Goal: Task Accomplishment & Management: Use online tool/utility

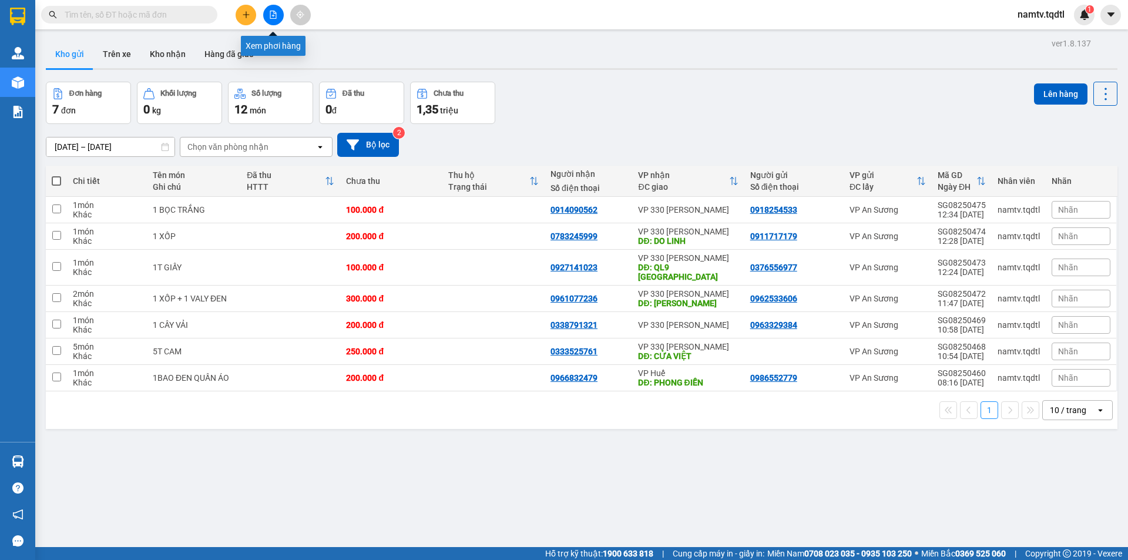
click at [280, 15] on button at bounding box center [273, 15] width 21 height 21
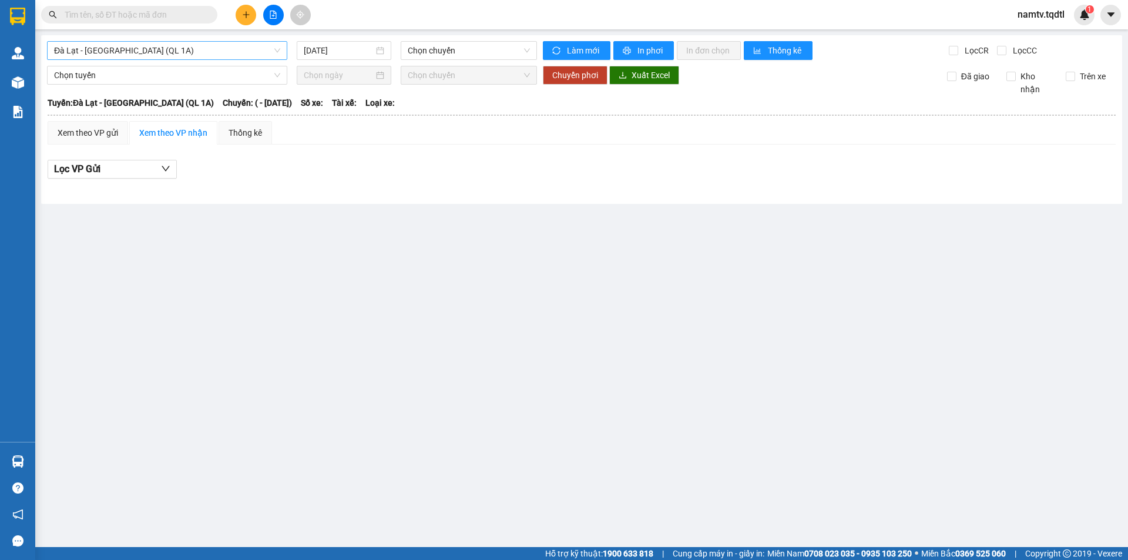
click at [226, 53] on span "Đà Lạt - [GEOGRAPHIC_DATA] (QL 1A)" at bounding box center [167, 51] width 226 height 18
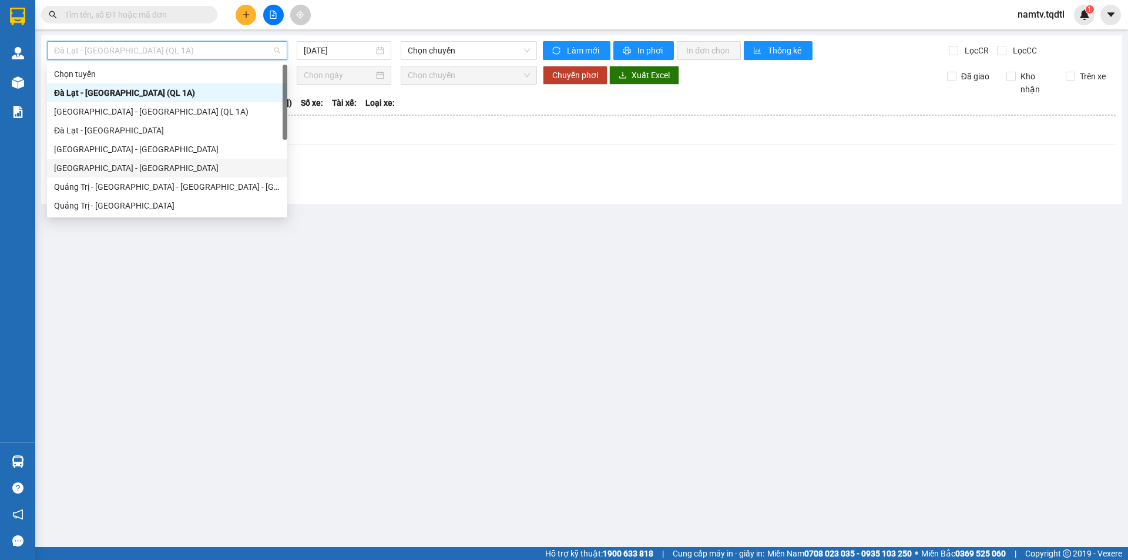
click at [126, 166] on div "[GEOGRAPHIC_DATA] - [GEOGRAPHIC_DATA]" at bounding box center [167, 168] width 226 height 13
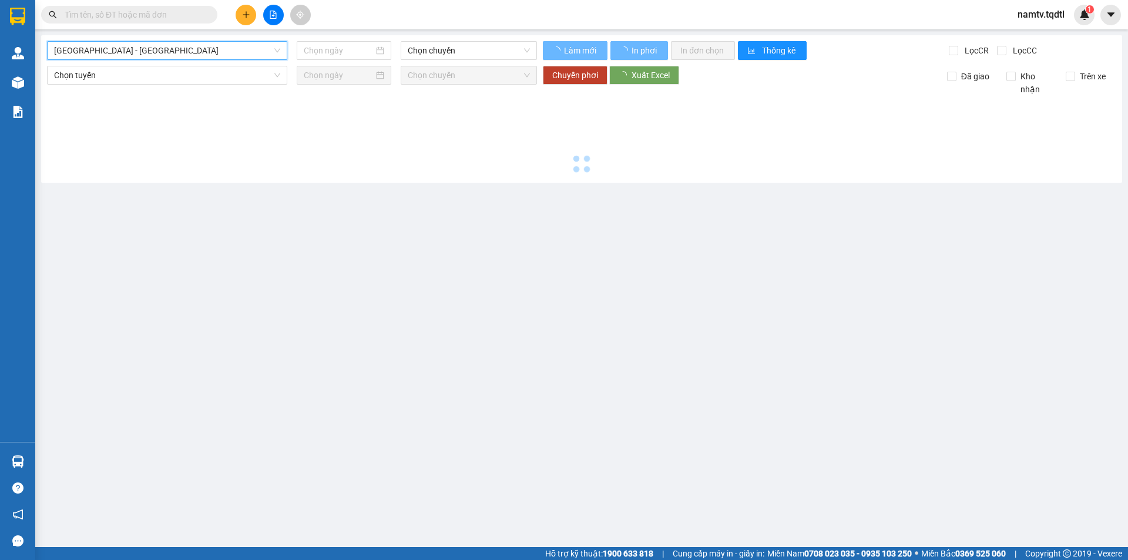
type input "[DATE]"
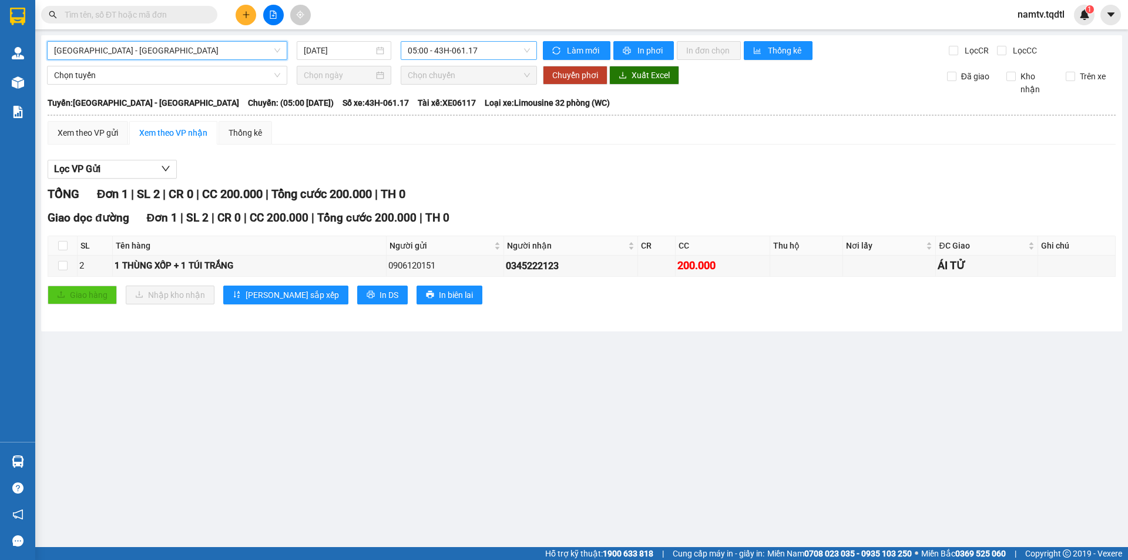
click at [455, 56] on span "05:00 - 43H-061.17" at bounding box center [469, 51] width 122 height 18
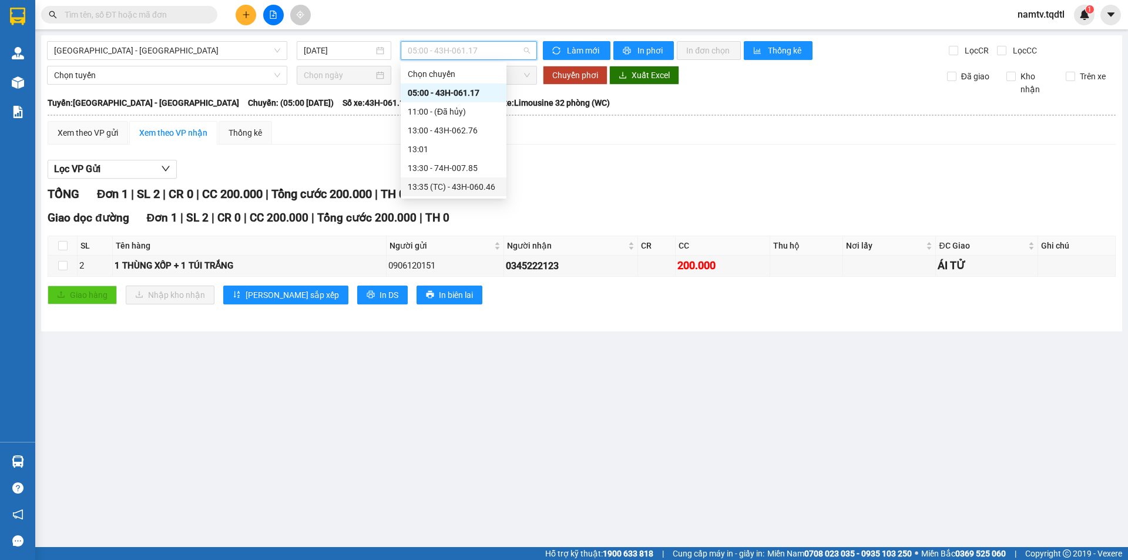
click at [463, 180] on div "13:35 (TC) - 43H-060.46" at bounding box center [454, 186] width 92 height 13
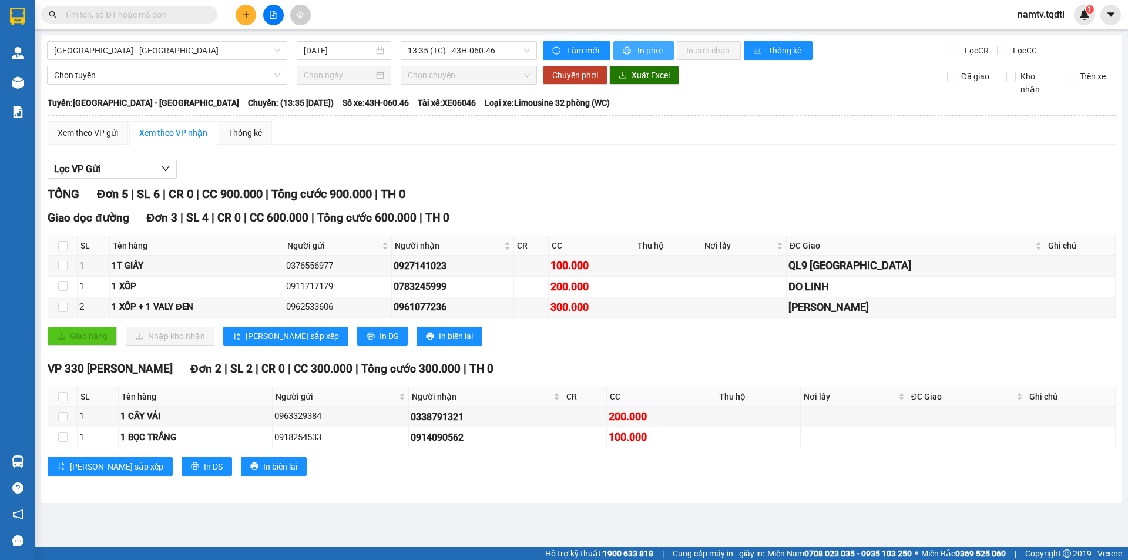
click at [658, 53] on span "In phơi" at bounding box center [650, 50] width 27 height 13
click at [334, 53] on input "[DATE]" at bounding box center [339, 50] width 70 height 13
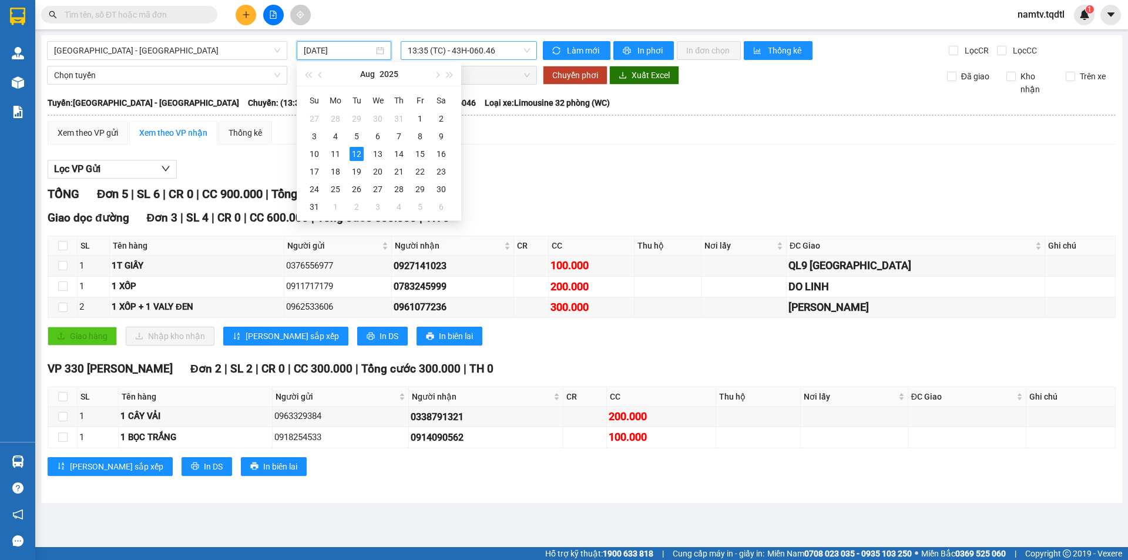
click at [451, 52] on span "13:35 (TC) - 43H-060.46" at bounding box center [469, 51] width 122 height 18
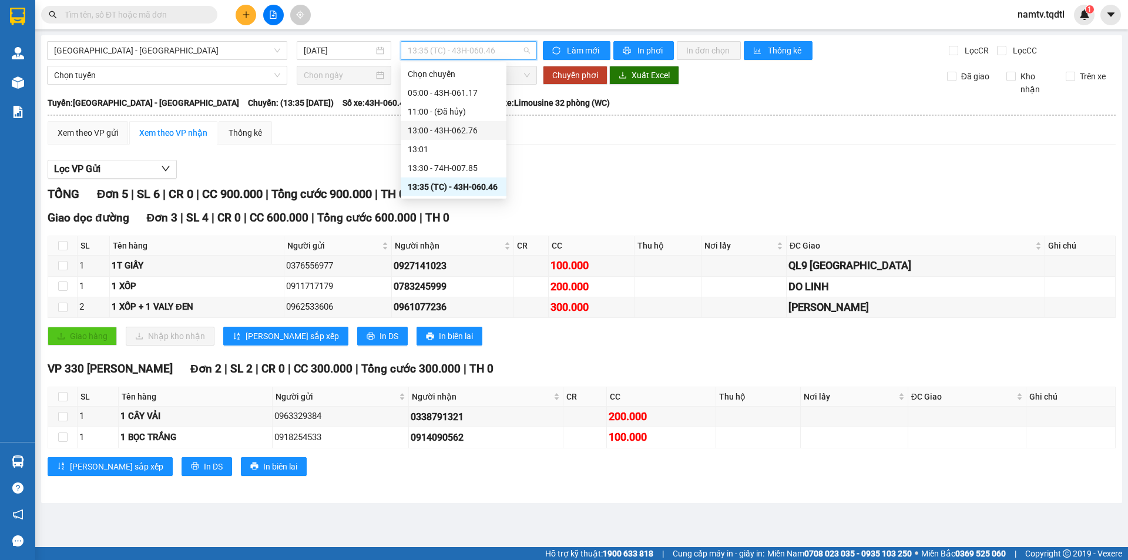
click at [470, 137] on div "13:00 - 43H-062.76" at bounding box center [454, 130] width 106 height 19
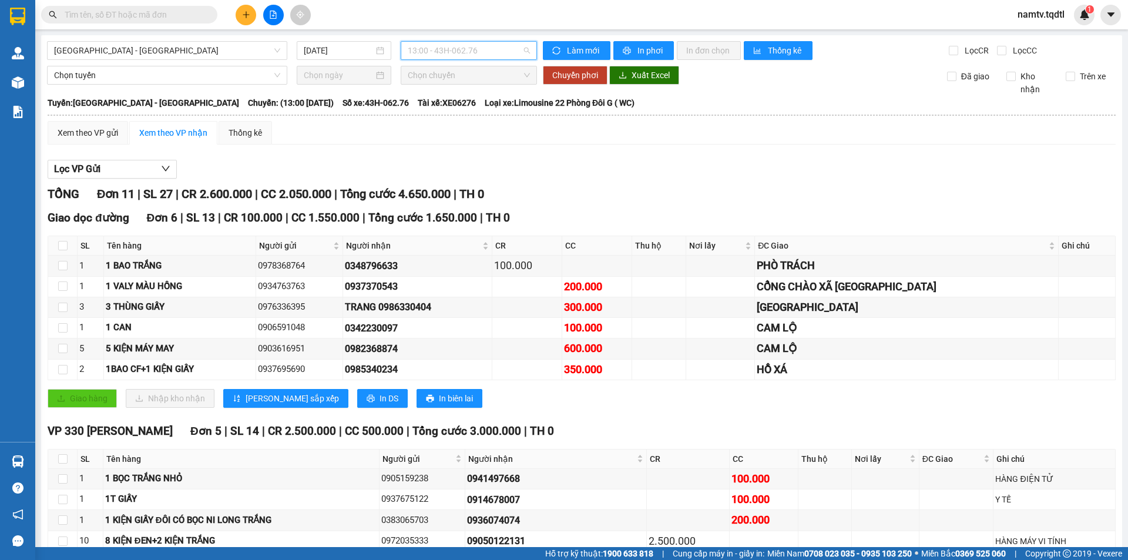
click at [480, 52] on span "13:00 - 43H-062.76" at bounding box center [469, 51] width 122 height 18
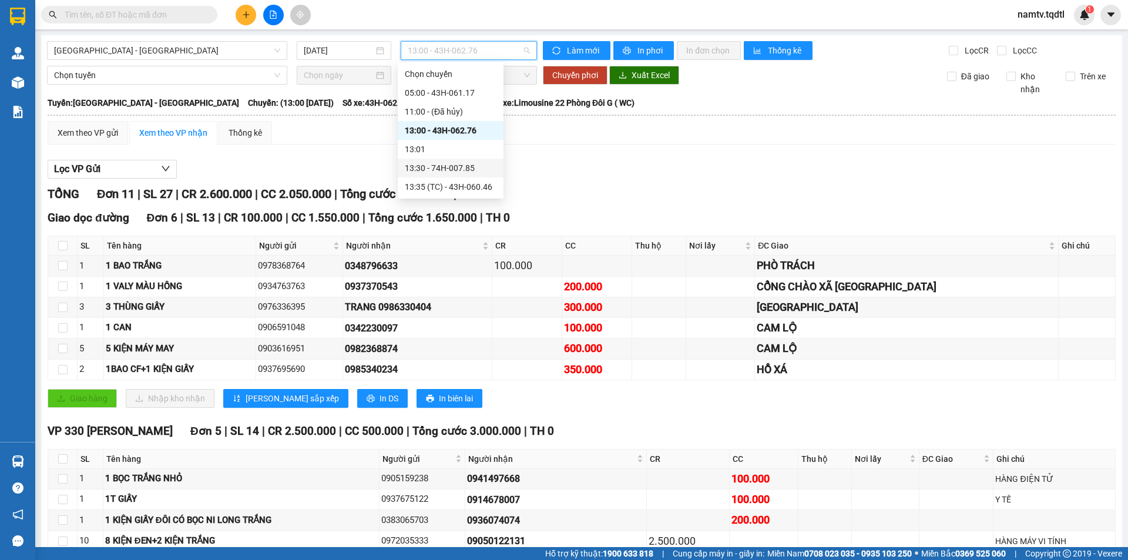
click at [484, 164] on div "13:30 - 74H-007.85" at bounding box center [451, 168] width 92 height 13
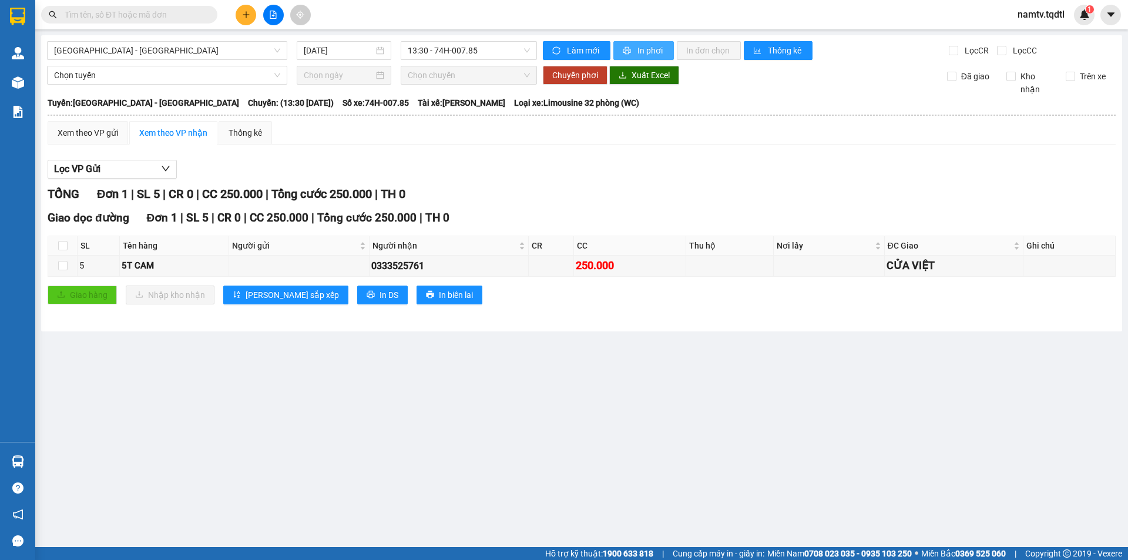
click at [641, 54] on span "In phơi" at bounding box center [650, 50] width 27 height 13
click at [436, 58] on span "13:30 - 74H-007.85" at bounding box center [469, 51] width 122 height 18
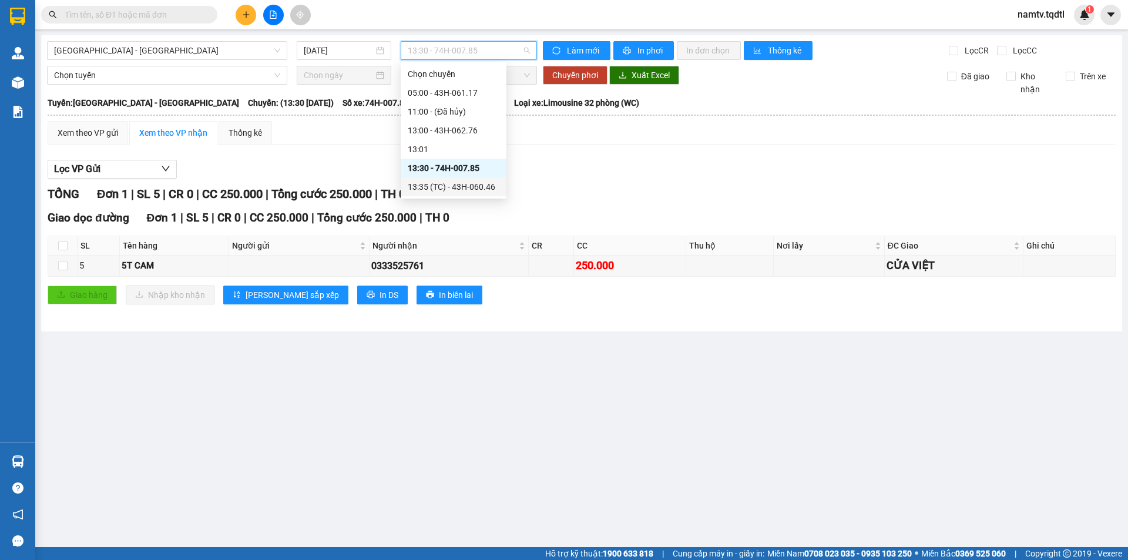
click at [467, 181] on div "13:35 (TC) - 43H-060.46" at bounding box center [454, 186] width 92 height 13
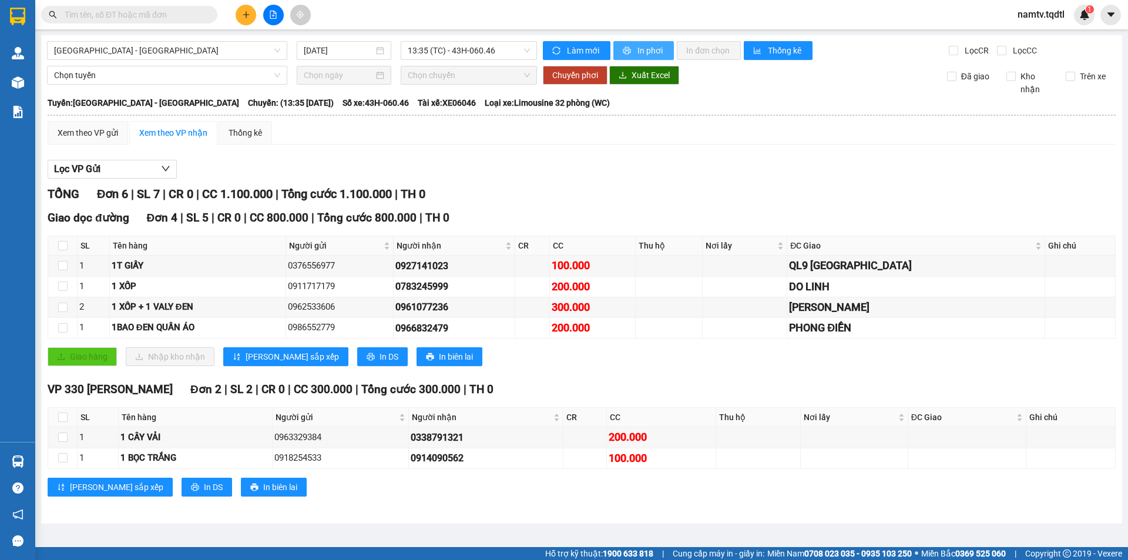
click at [641, 49] on span "In phơi" at bounding box center [650, 50] width 27 height 13
click at [242, 13] on icon "plus" at bounding box center [246, 15] width 8 height 8
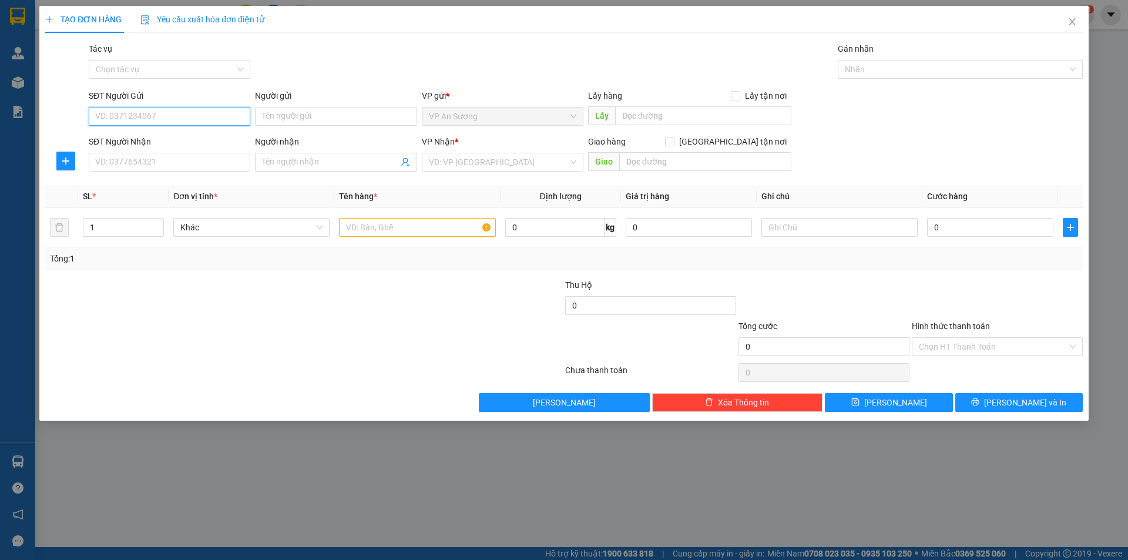
click at [122, 119] on input "SĐT Người Gửi" at bounding box center [170, 116] width 162 height 19
type input "0972374464"
